Goal: Task Accomplishment & Management: Complete application form

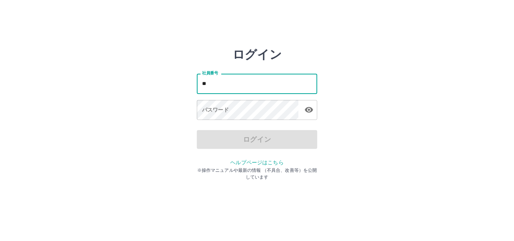
type input "*"
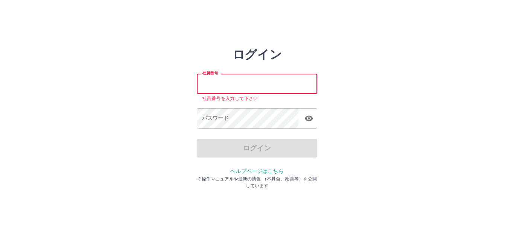
click at [235, 79] on input "社員番号" at bounding box center [257, 84] width 120 height 20
type input "*******"
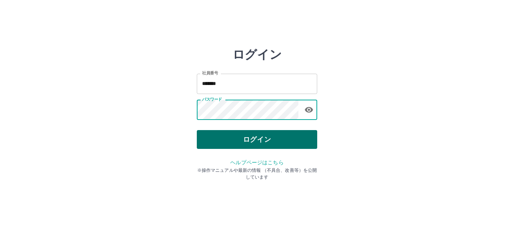
click at [216, 139] on button "ログイン" at bounding box center [257, 139] width 120 height 19
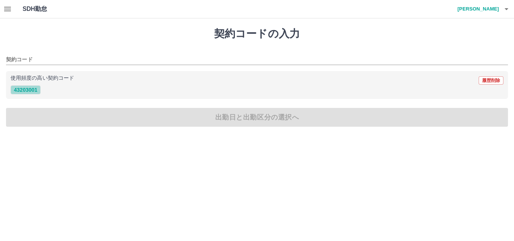
click at [26, 90] on button "43203001" at bounding box center [26, 89] width 30 height 9
type input "********"
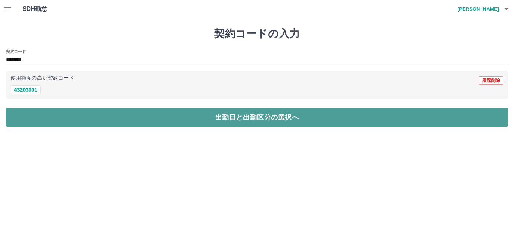
click at [274, 117] on button "出勤日と出勤区分の選択へ" at bounding box center [257, 117] width 502 height 19
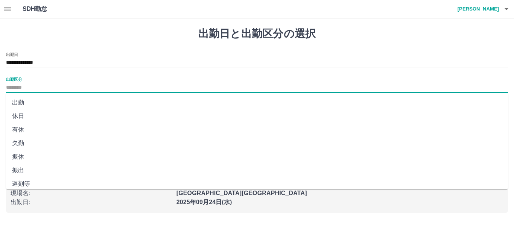
click at [32, 88] on input "出勤区分" at bounding box center [257, 87] width 502 height 9
click at [25, 100] on li "出勤" at bounding box center [257, 103] width 502 height 14
type input "**"
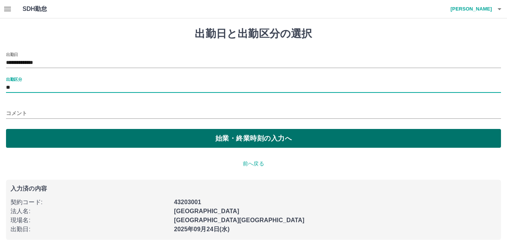
click at [304, 138] on button "始業・終業時刻の入力へ" at bounding box center [253, 138] width 495 height 19
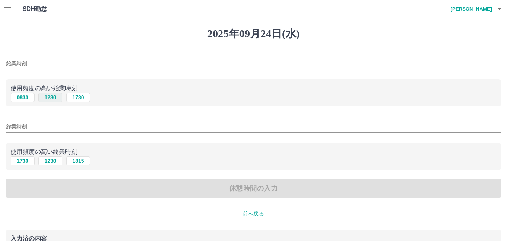
click at [49, 101] on button "1230" at bounding box center [50, 97] width 24 height 9
type input "****"
click at [18, 128] on input "終業時刻" at bounding box center [253, 126] width 495 height 11
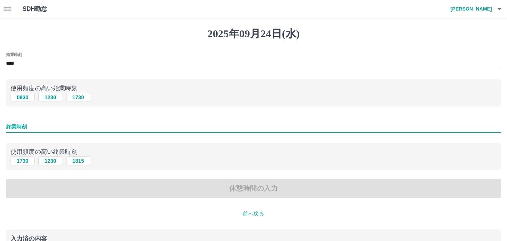
type input "****"
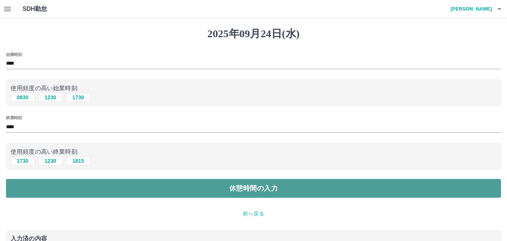
click at [272, 184] on button "休憩時間の入力" at bounding box center [253, 188] width 495 height 19
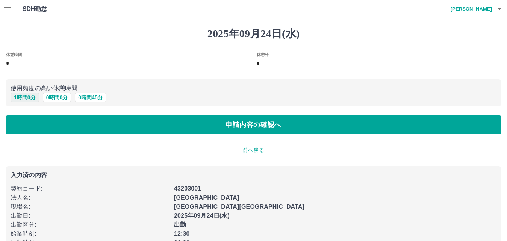
click at [30, 97] on button "1 時間 0 分" at bounding box center [25, 97] width 29 height 9
type input "*"
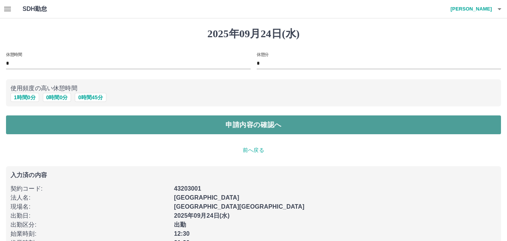
click at [290, 117] on button "申請内容の確認へ" at bounding box center [253, 124] width 495 height 19
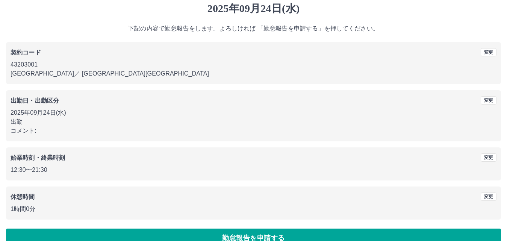
scroll to position [41, 0]
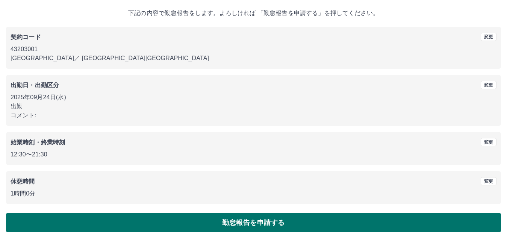
click at [260, 225] on button "勤怠報告を申請する" at bounding box center [253, 222] width 495 height 19
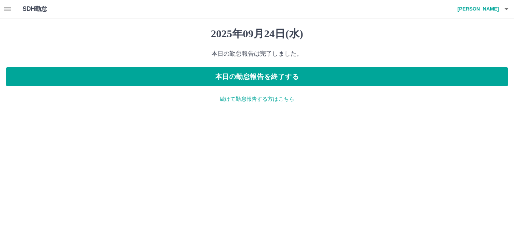
click at [5, 8] on icon "button" at bounding box center [7, 9] width 9 height 9
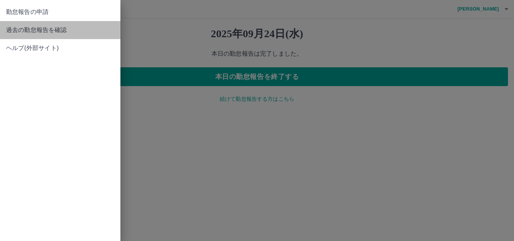
click at [36, 33] on span "過去の勤怠報告を確認" at bounding box center [60, 30] width 108 height 9
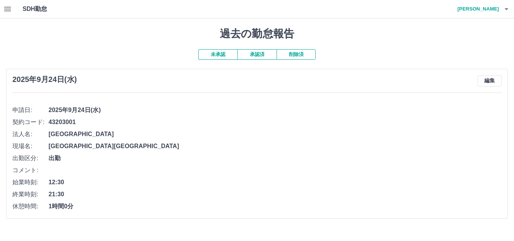
click at [255, 57] on button "承認済" at bounding box center [256, 54] width 39 height 11
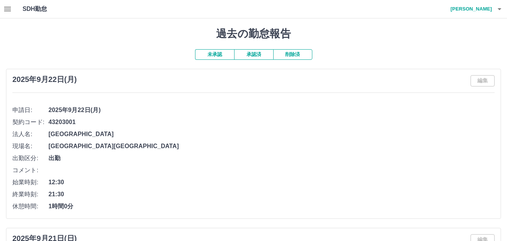
click at [501, 8] on icon "button" at bounding box center [500, 9] width 4 height 2
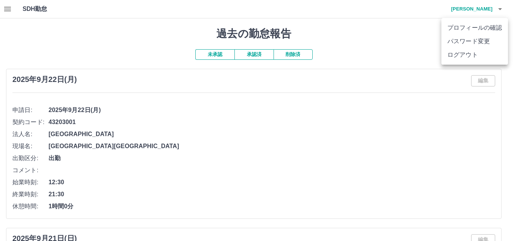
click at [481, 57] on li "ログアウト" at bounding box center [474, 55] width 67 height 14
